Goal: Book appointment/travel/reservation

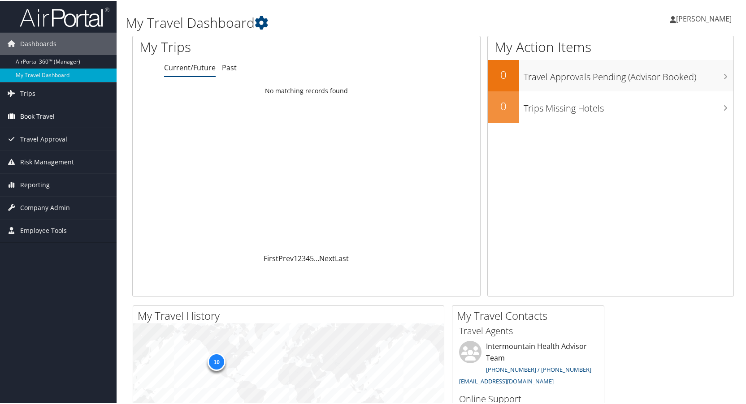
click at [32, 114] on span "Book Travel" at bounding box center [37, 115] width 35 height 22
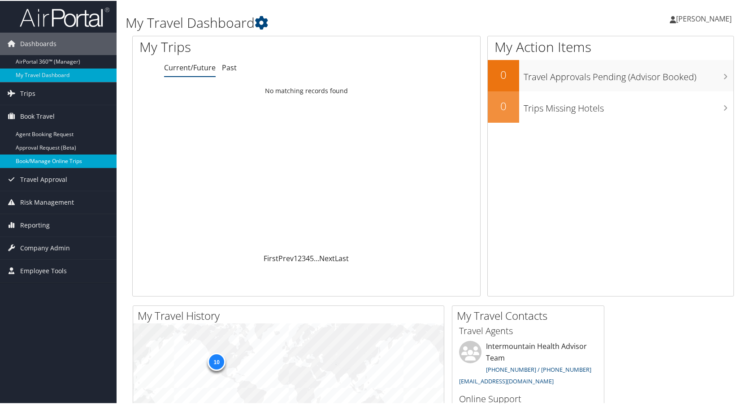
click at [31, 159] on link "Book/Manage Online Trips" at bounding box center [58, 160] width 117 height 13
